Goal: Navigation & Orientation: Find specific page/section

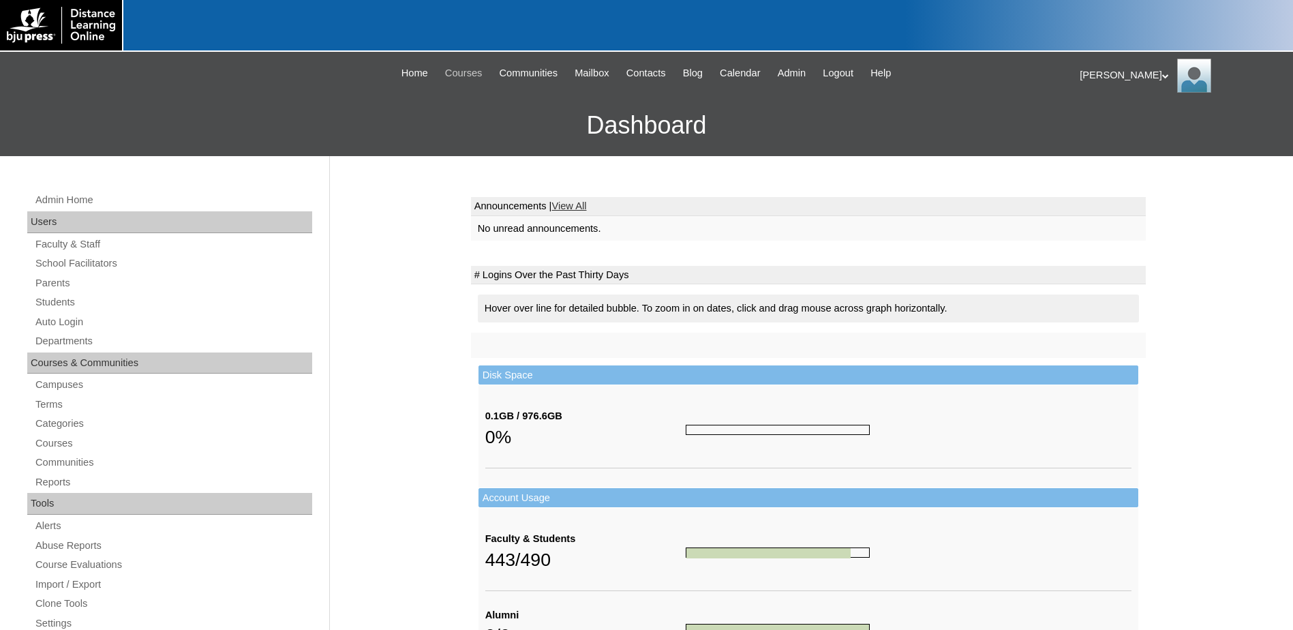
click at [472, 72] on span "Courses" at bounding box center [463, 73] width 37 height 16
click at [65, 442] on link "Courses" at bounding box center [173, 443] width 278 height 17
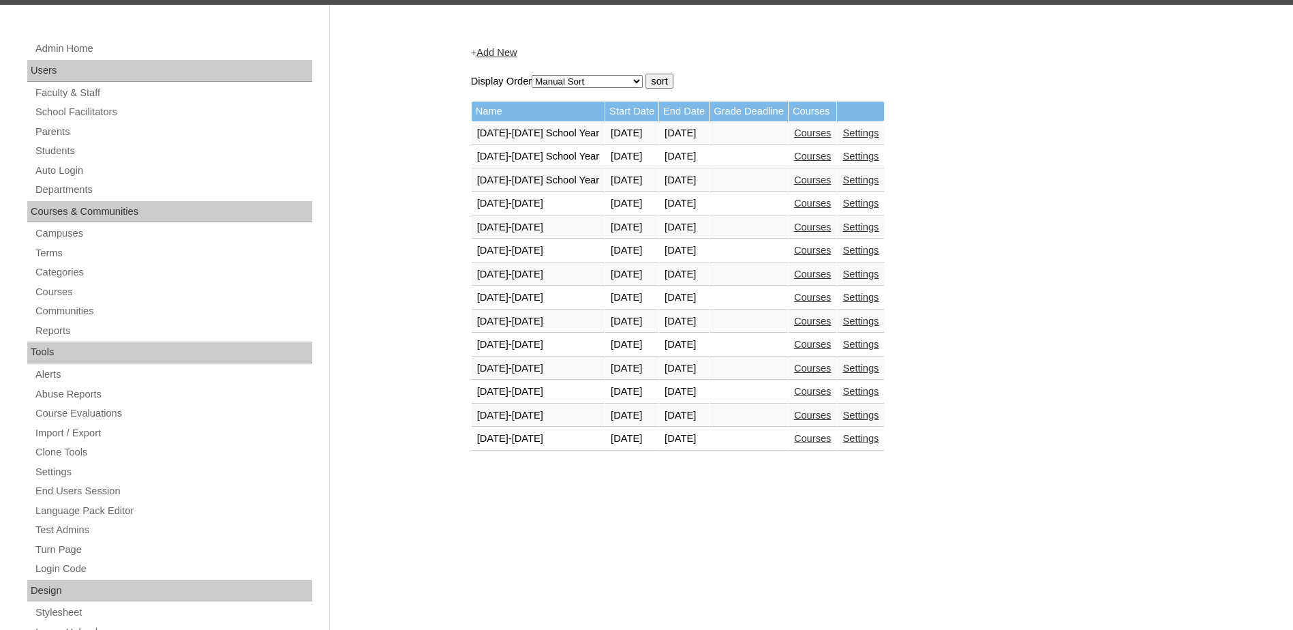
scroll to position [136, 0]
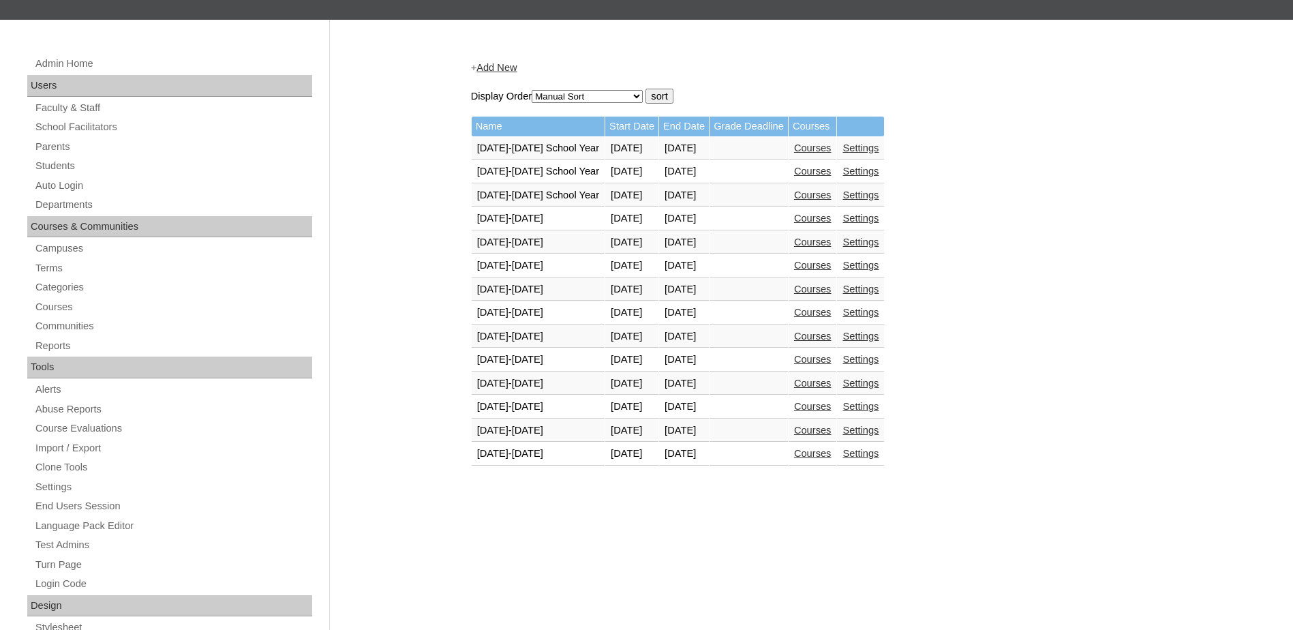
click at [818, 431] on link "Courses" at bounding box center [812, 429] width 37 height 11
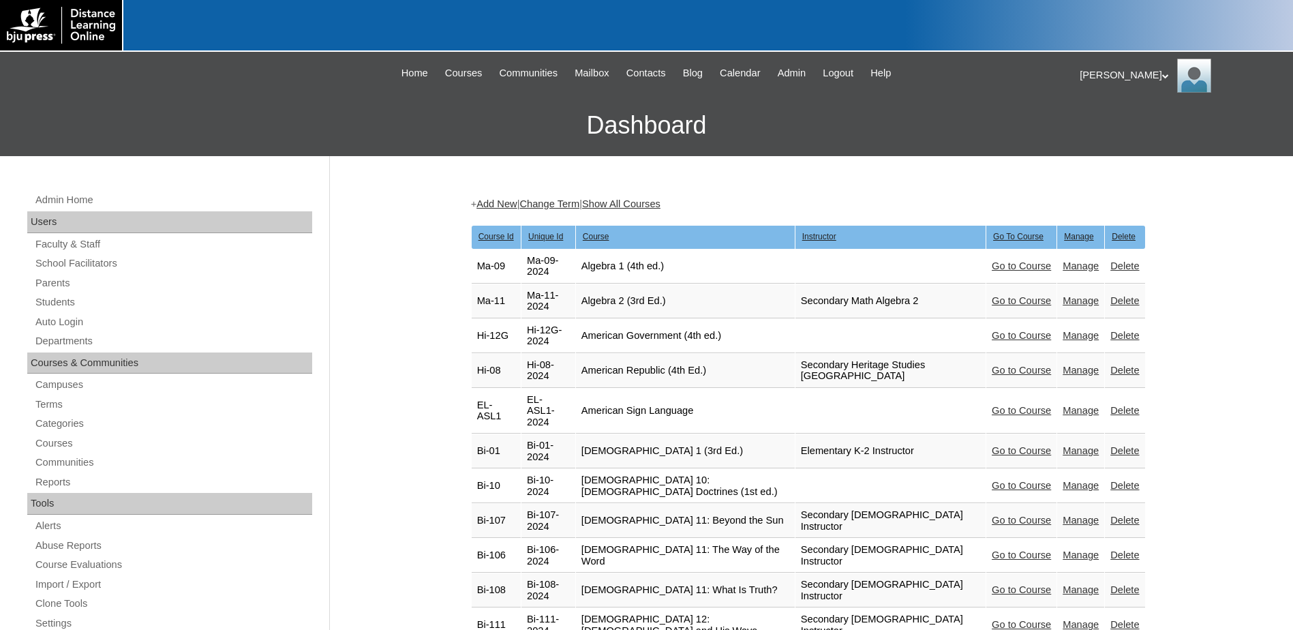
click at [1023, 260] on link "Go to Course" at bounding box center [1020, 265] width 59 height 11
click at [612, 202] on link "Show All Courses" at bounding box center [621, 203] width 78 height 11
